Goal: Task Accomplishment & Management: Use online tool/utility

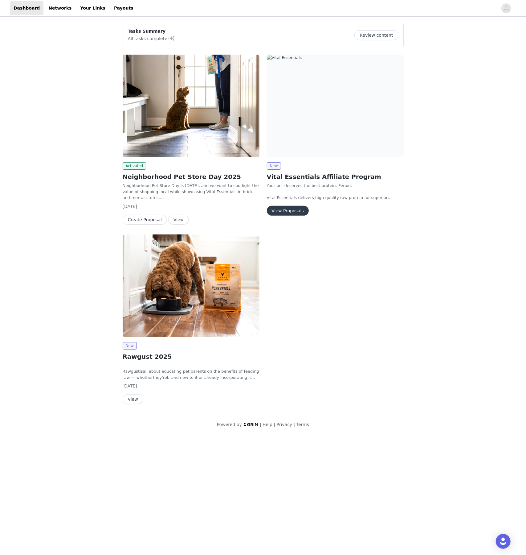
click at [187, 137] on img at bounding box center [191, 106] width 137 height 103
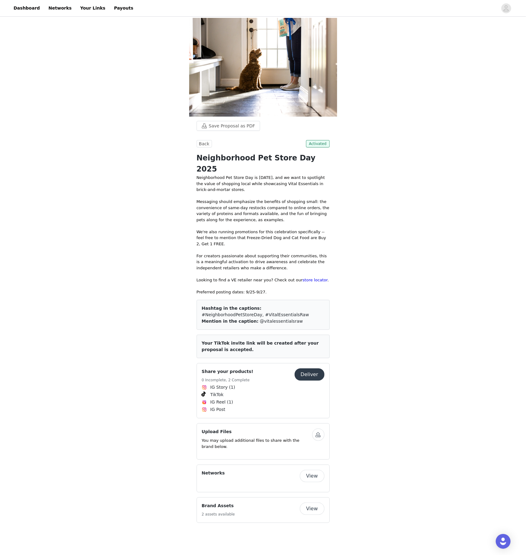
click at [313, 368] on button "Deliver" at bounding box center [310, 374] width 30 height 12
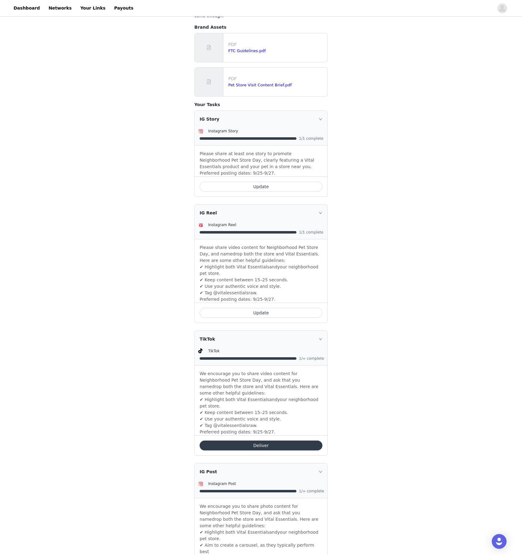
scroll to position [190, 0]
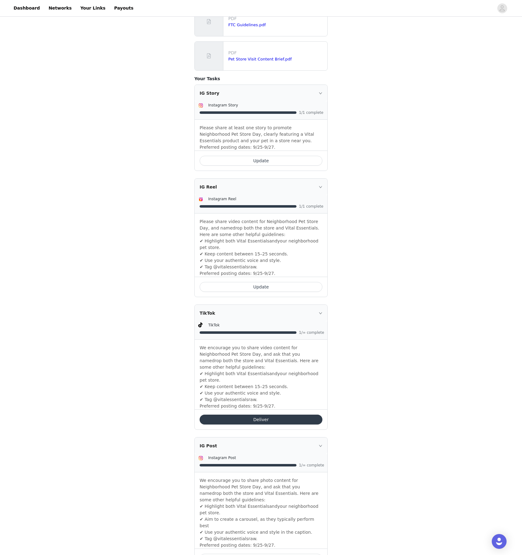
click at [287, 156] on button "Update" at bounding box center [260, 161] width 123 height 10
